Goal: Information Seeking & Learning: Understand process/instructions

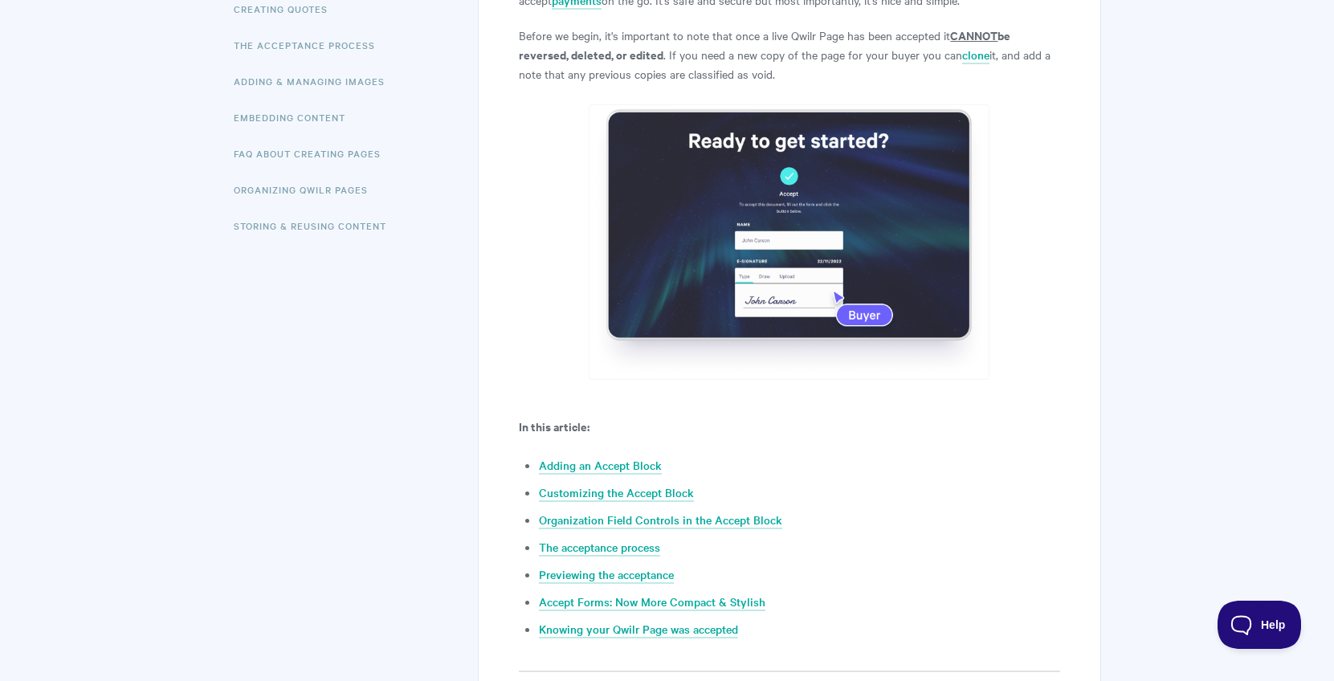
scroll to position [508, 0]
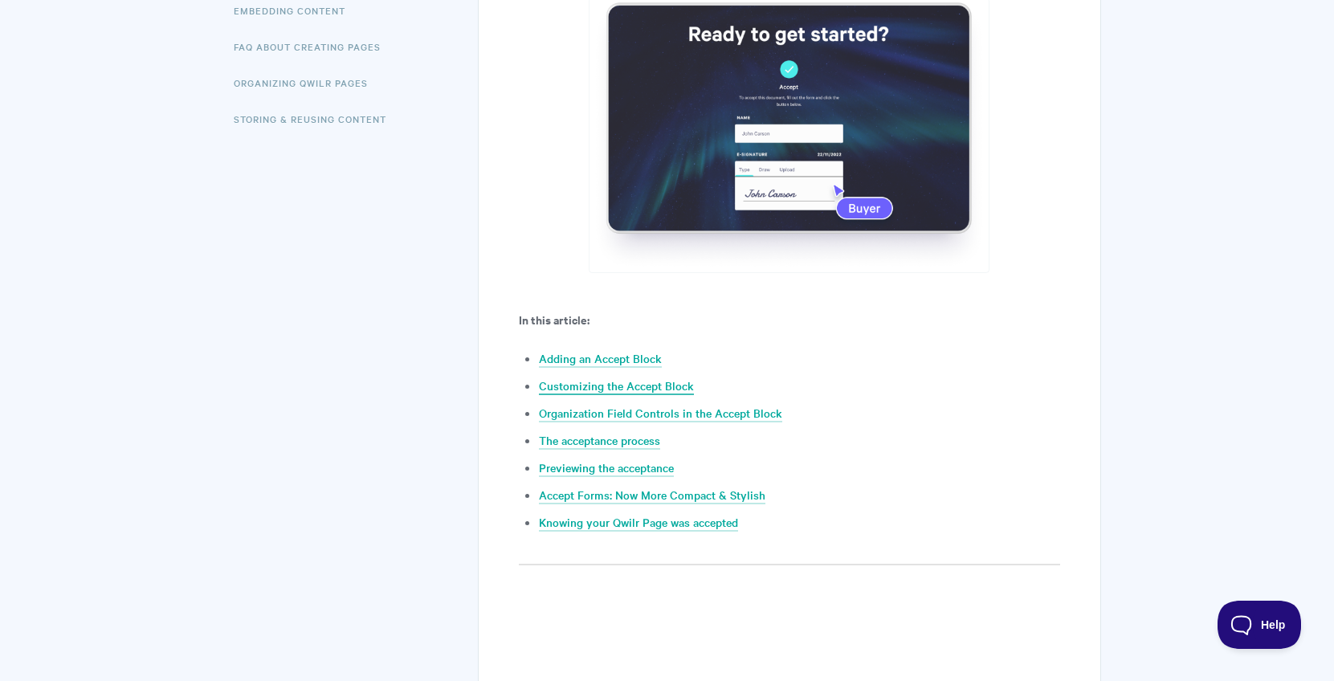
click at [641, 385] on link "Customizing the Accept Block" at bounding box center [616, 386] width 155 height 18
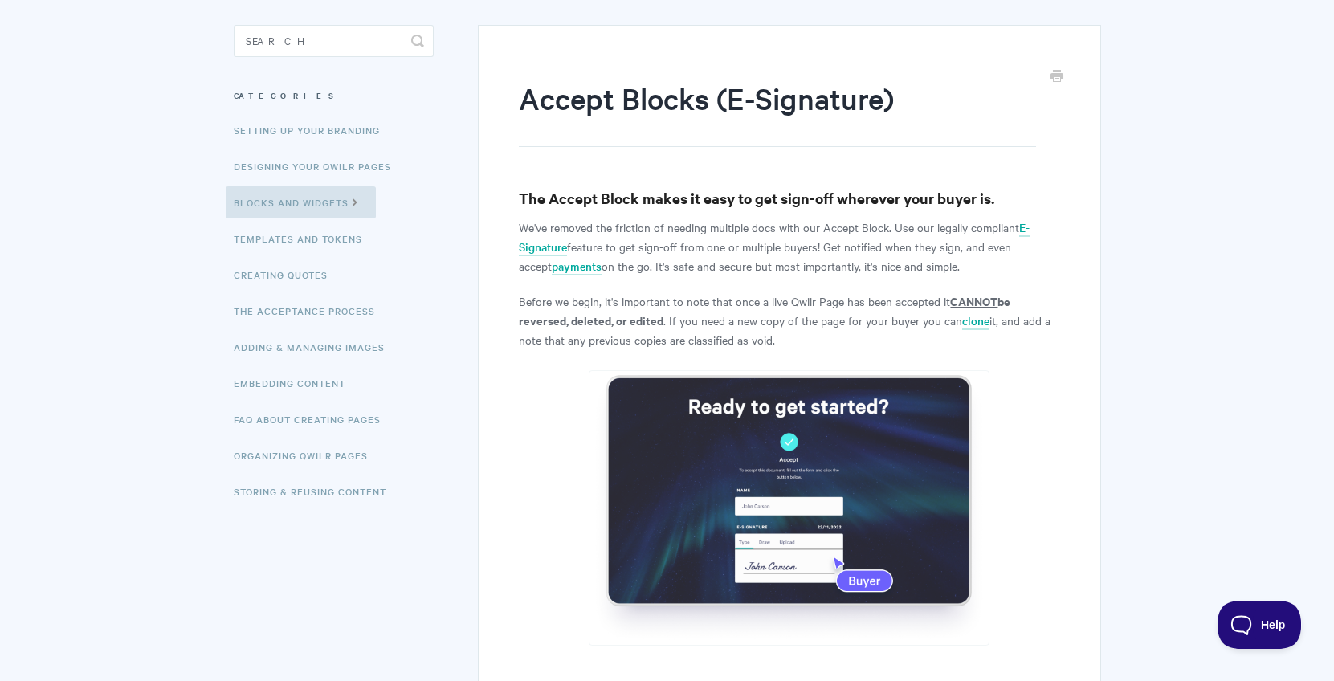
scroll to position [137, 0]
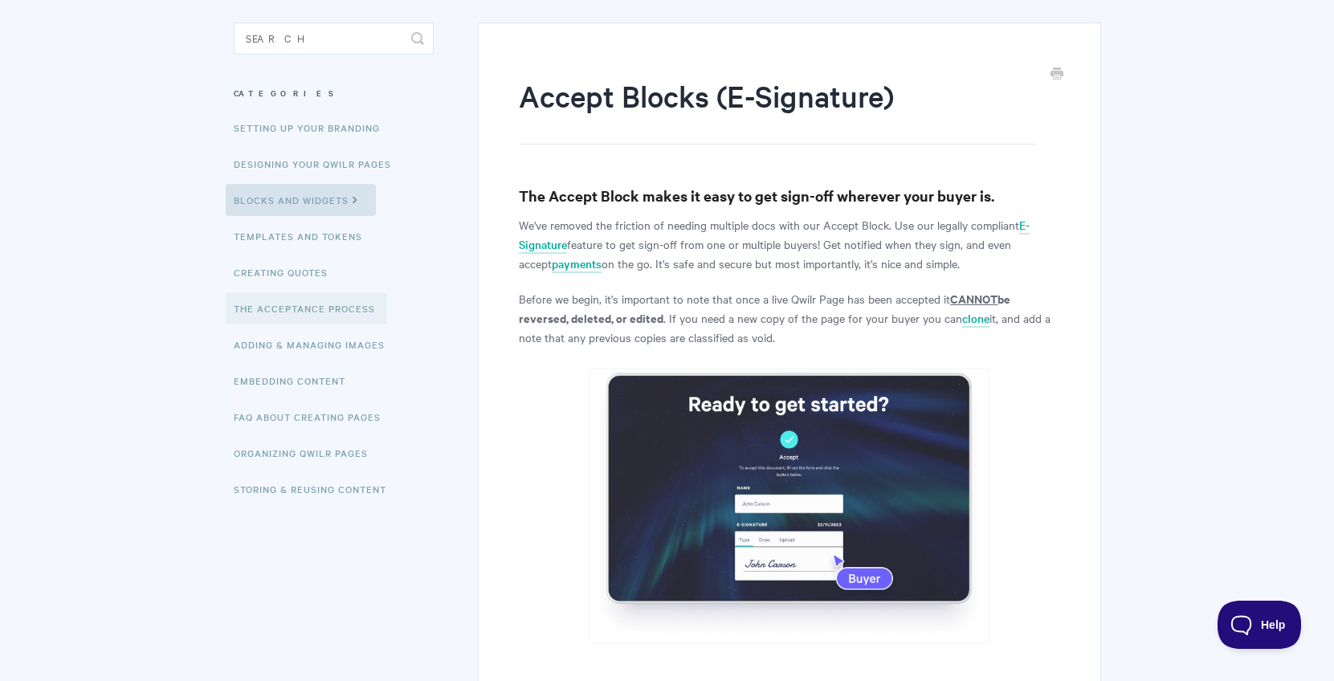
click at [343, 304] on link "The Acceptance Process" at bounding box center [306, 308] width 161 height 32
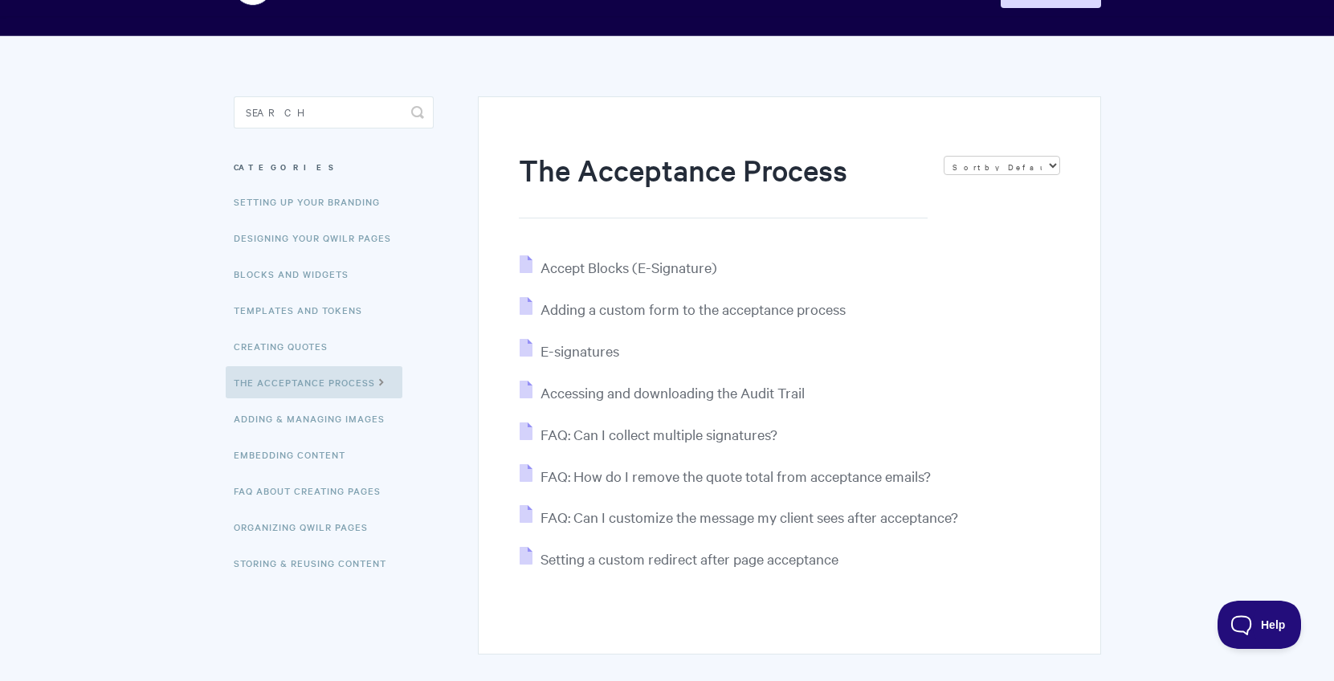
scroll to position [66, 0]
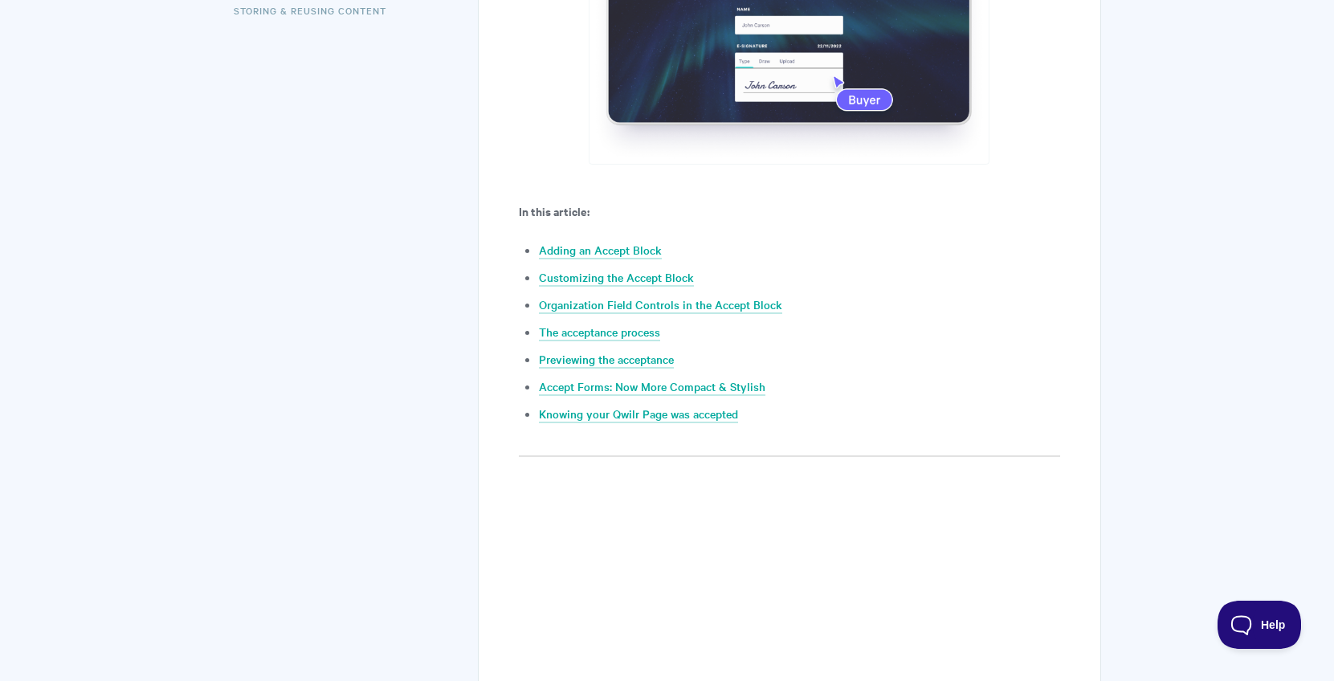
scroll to position [617, 0]
click at [610, 277] on link "Customizing the Accept Block" at bounding box center [616, 277] width 155 height 18
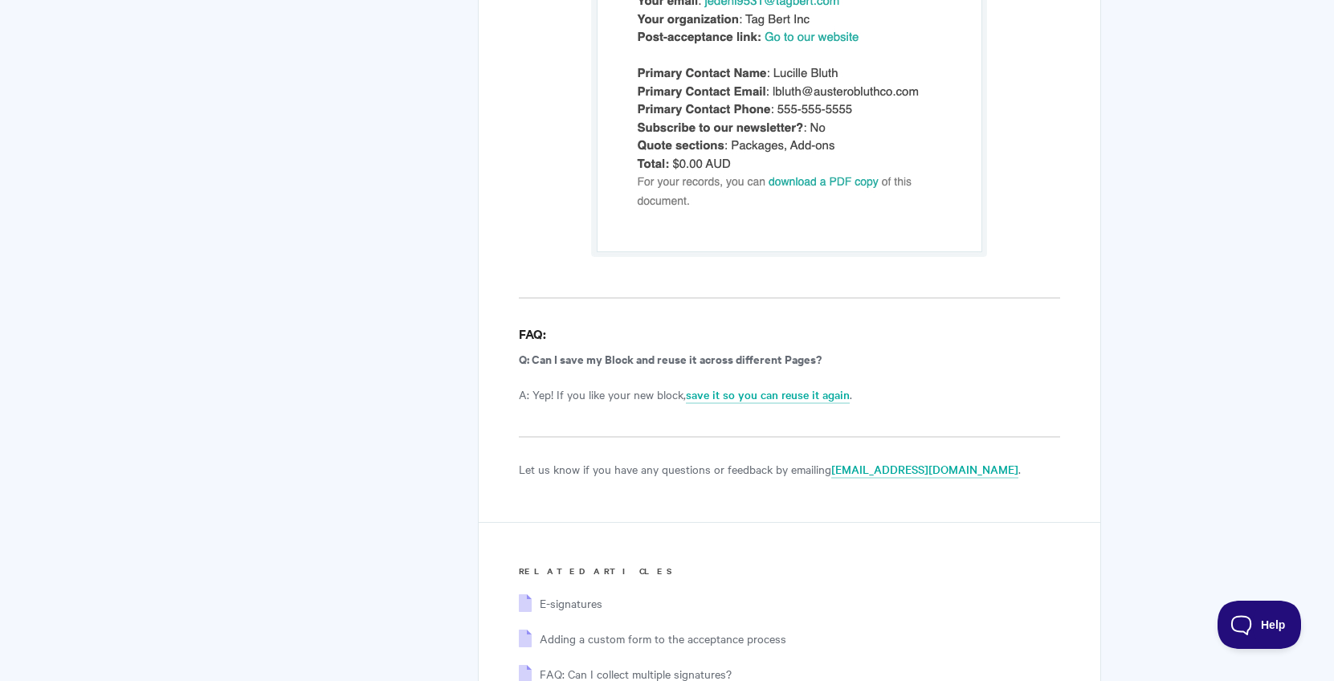
scroll to position [10651, 0]
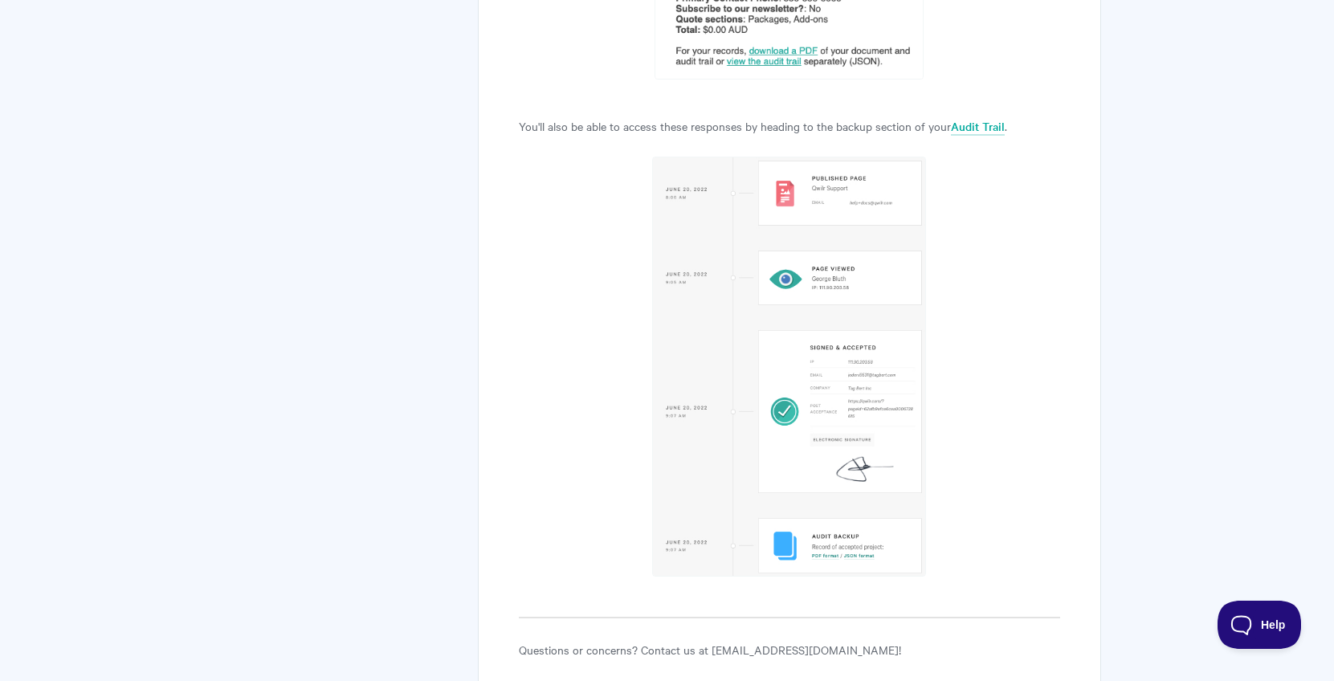
scroll to position [7653, 0]
